Goal: Task Accomplishment & Management: Manage account settings

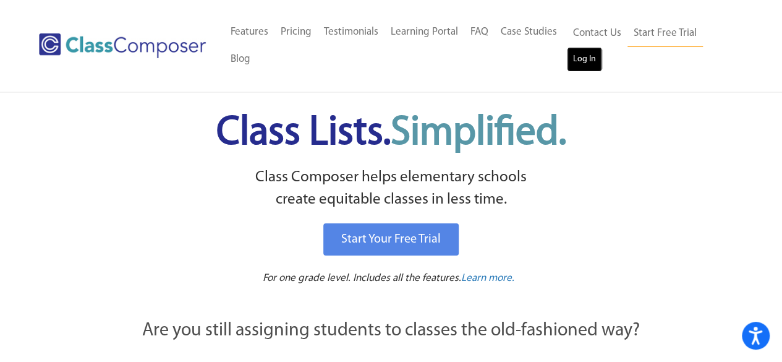
click at [589, 53] on link "Log In" at bounding box center [584, 59] width 35 height 25
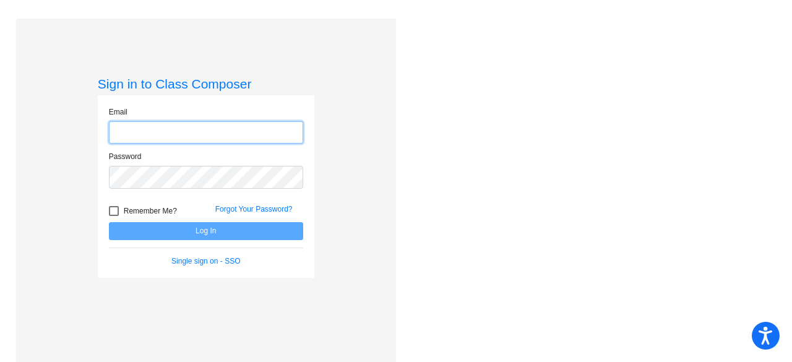
type input "[PERSON_NAME][EMAIL_ADDRESS][PERSON_NAME][DOMAIN_NAME]"
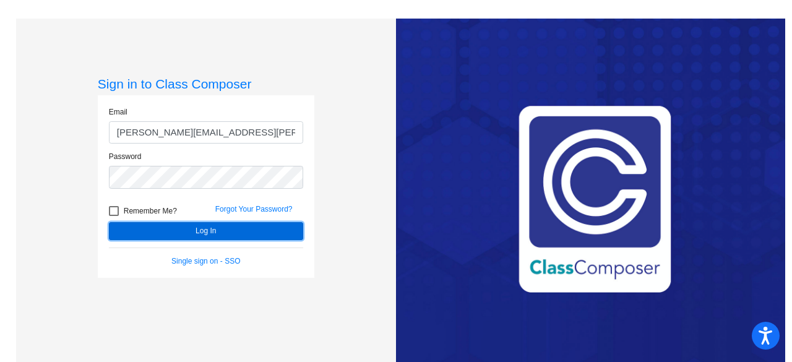
click at [202, 229] on button "Log In" at bounding box center [206, 231] width 194 height 18
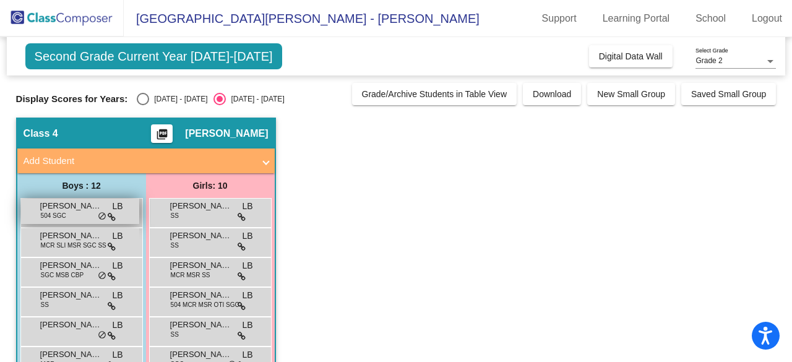
click at [77, 206] on span "[PERSON_NAME]" at bounding box center [71, 206] width 62 height 12
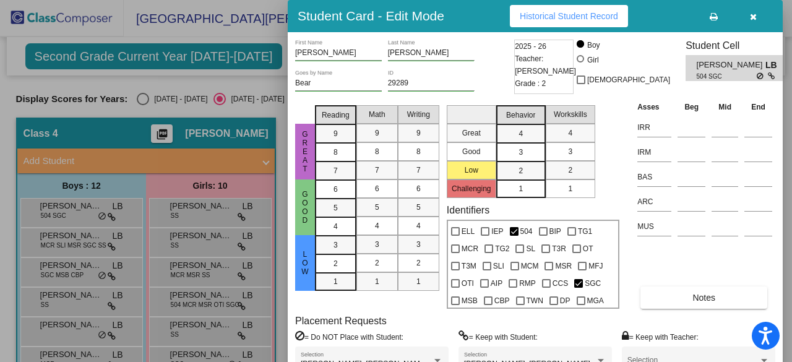
click at [190, 205] on div at bounding box center [396, 181] width 792 height 362
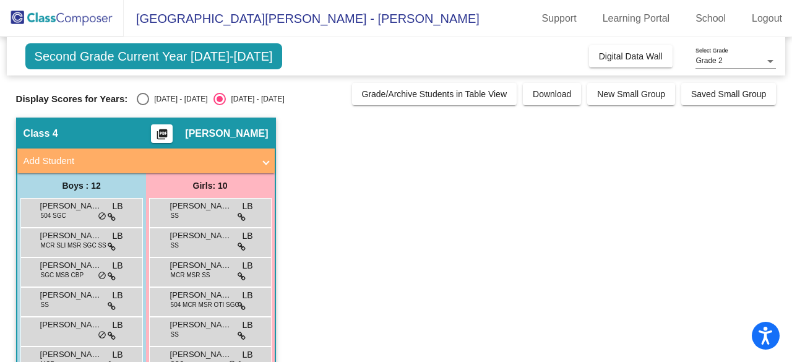
click at [190, 205] on span "[PERSON_NAME]" at bounding box center [201, 206] width 62 height 12
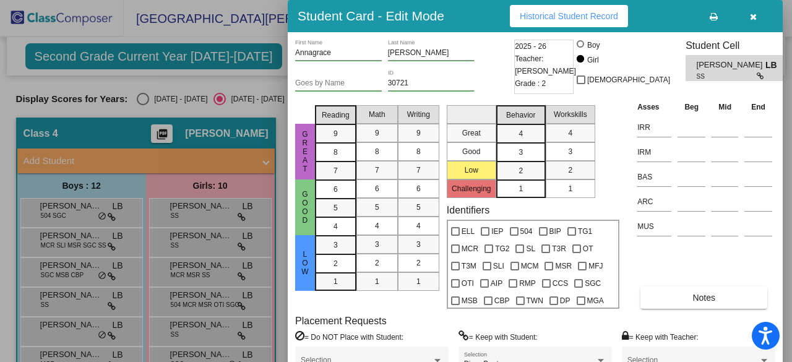
click at [75, 216] on div at bounding box center [396, 181] width 792 height 362
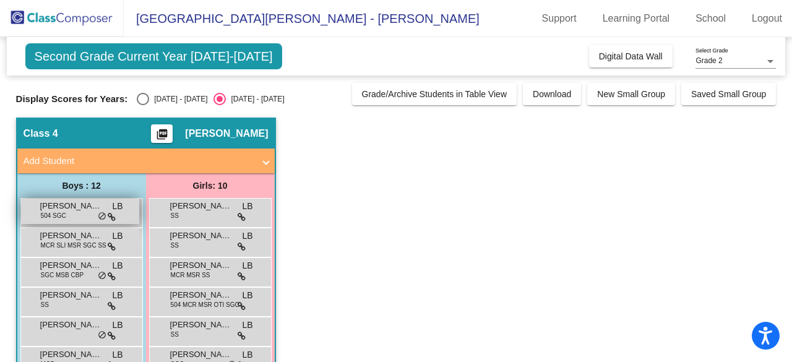
click at [67, 211] on span "Barrett Ziats" at bounding box center [71, 206] width 62 height 12
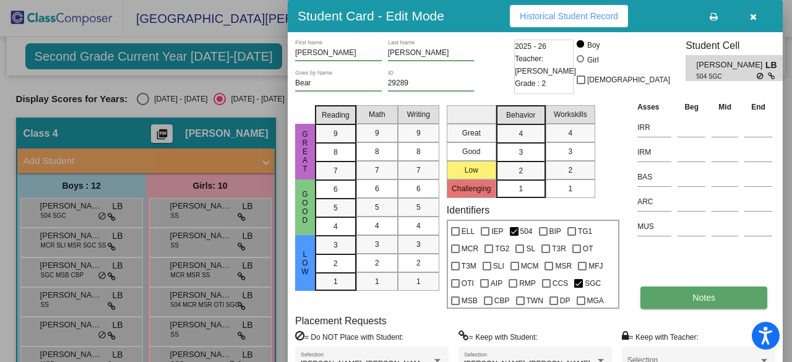
click at [720, 305] on button "Notes" at bounding box center [703, 297] width 127 height 22
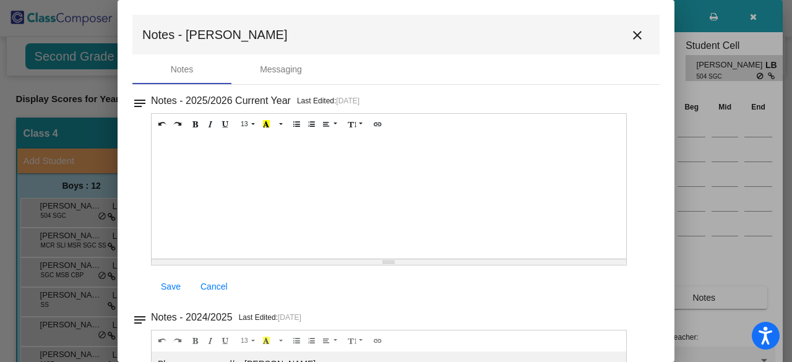
click at [632, 36] on mat-icon "close" at bounding box center [637, 35] width 15 height 15
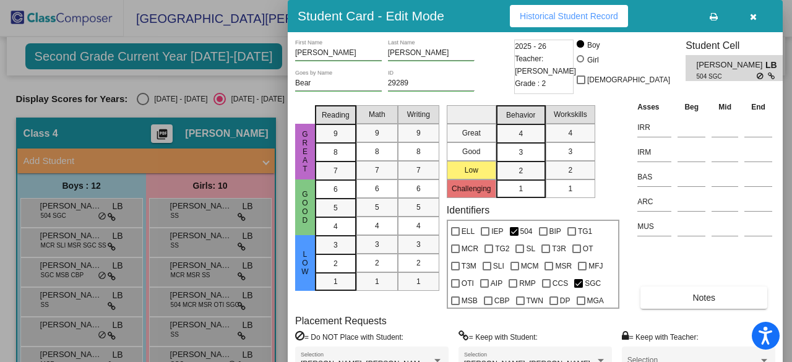
click at [89, 247] on div at bounding box center [396, 181] width 792 height 362
